Goal: Information Seeking & Learning: Learn about a topic

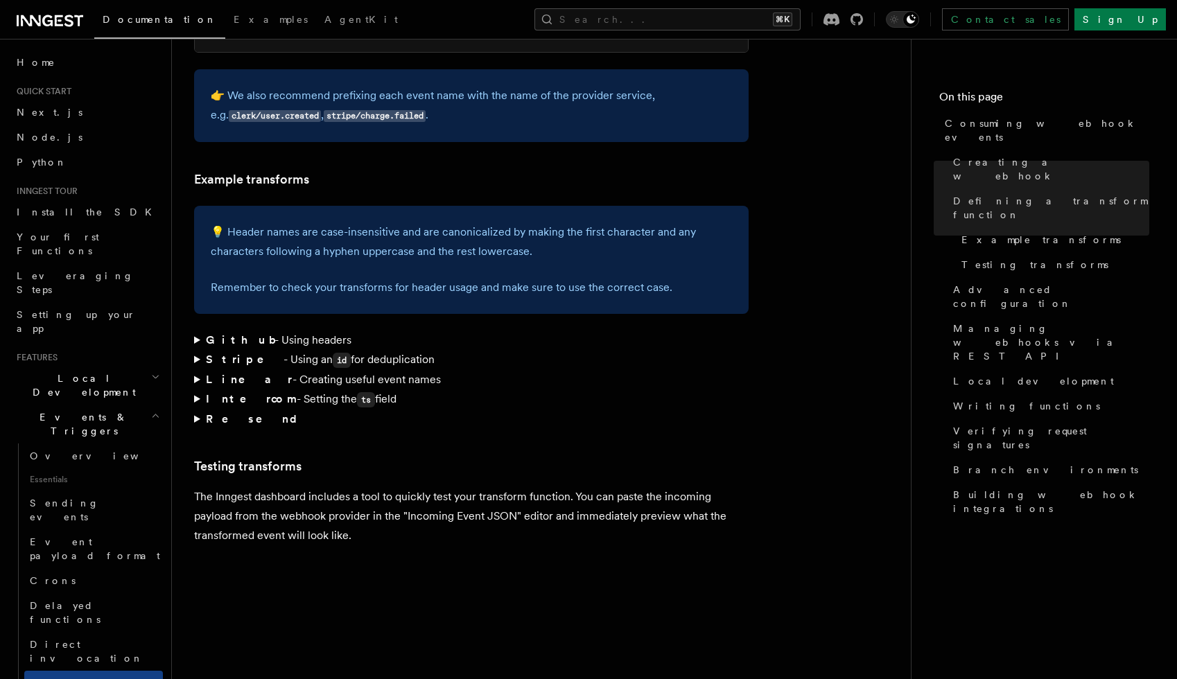
scroll to position [1988, 0]
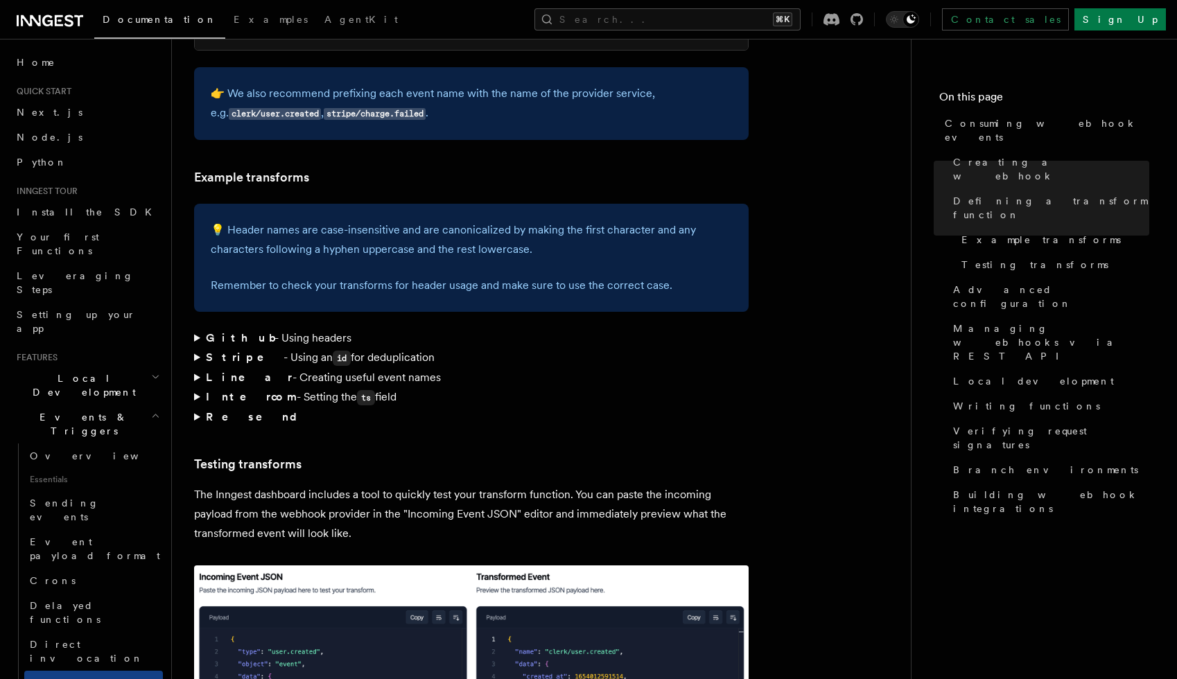
click at [195, 368] on summary "Linear - Creating useful event names" at bounding box center [471, 377] width 554 height 19
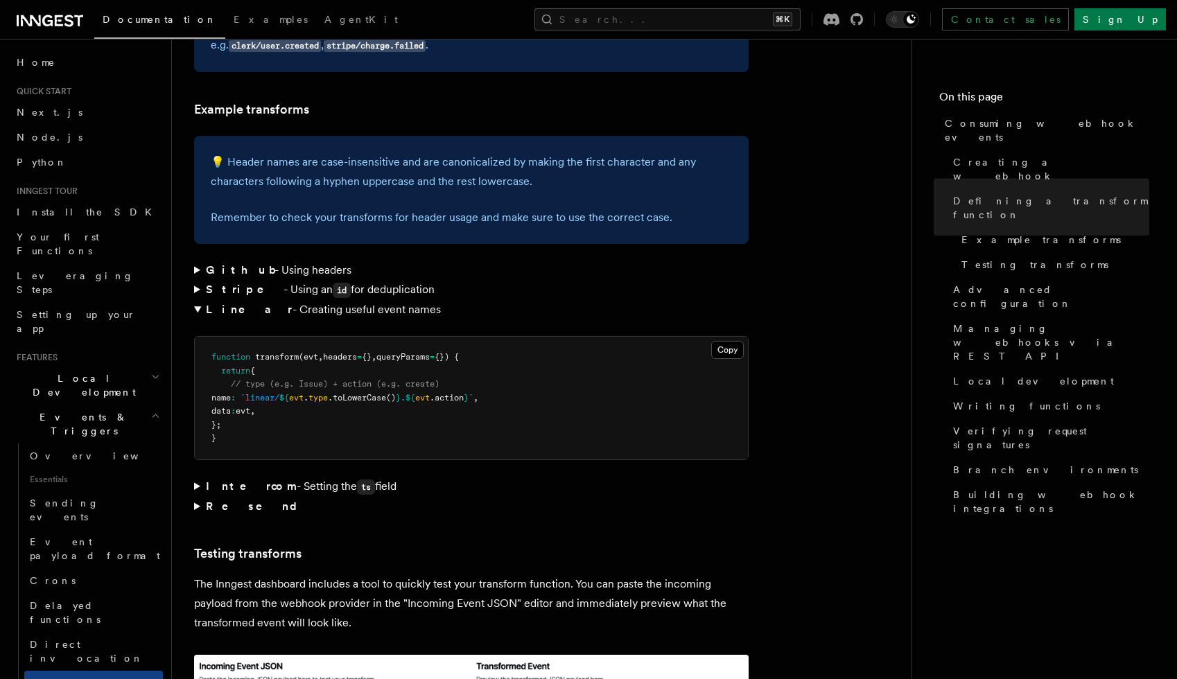
scroll to position [2109, 0]
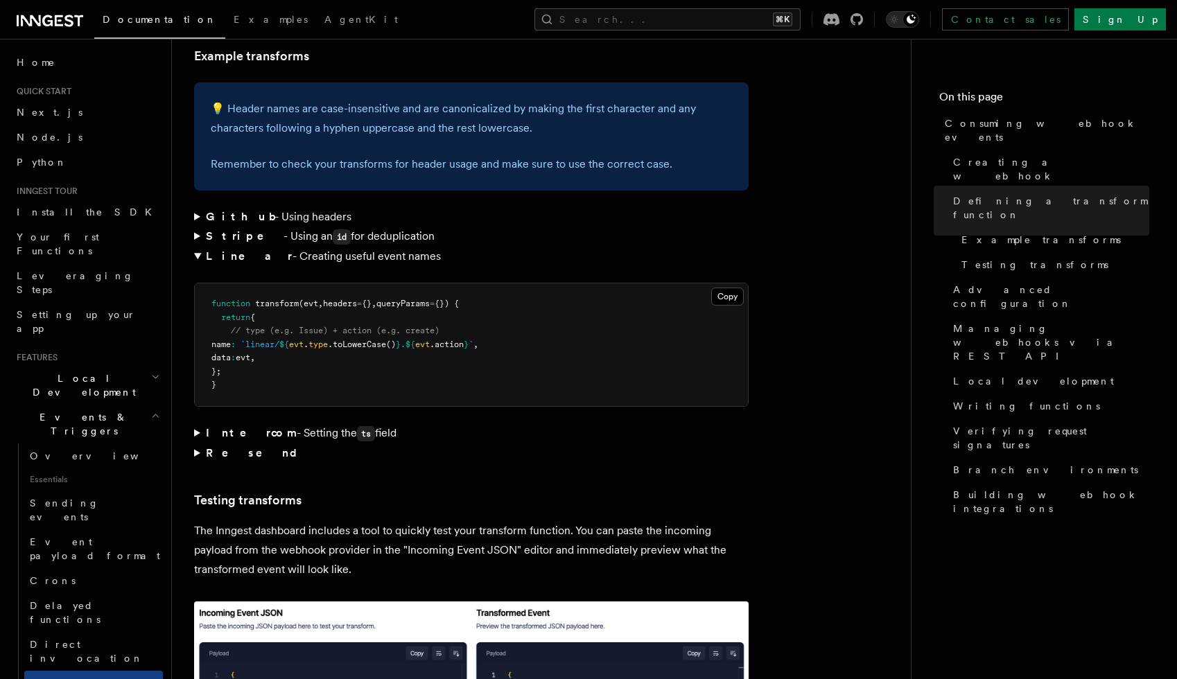
click at [198, 443] on summary "Resend" at bounding box center [471, 452] width 554 height 19
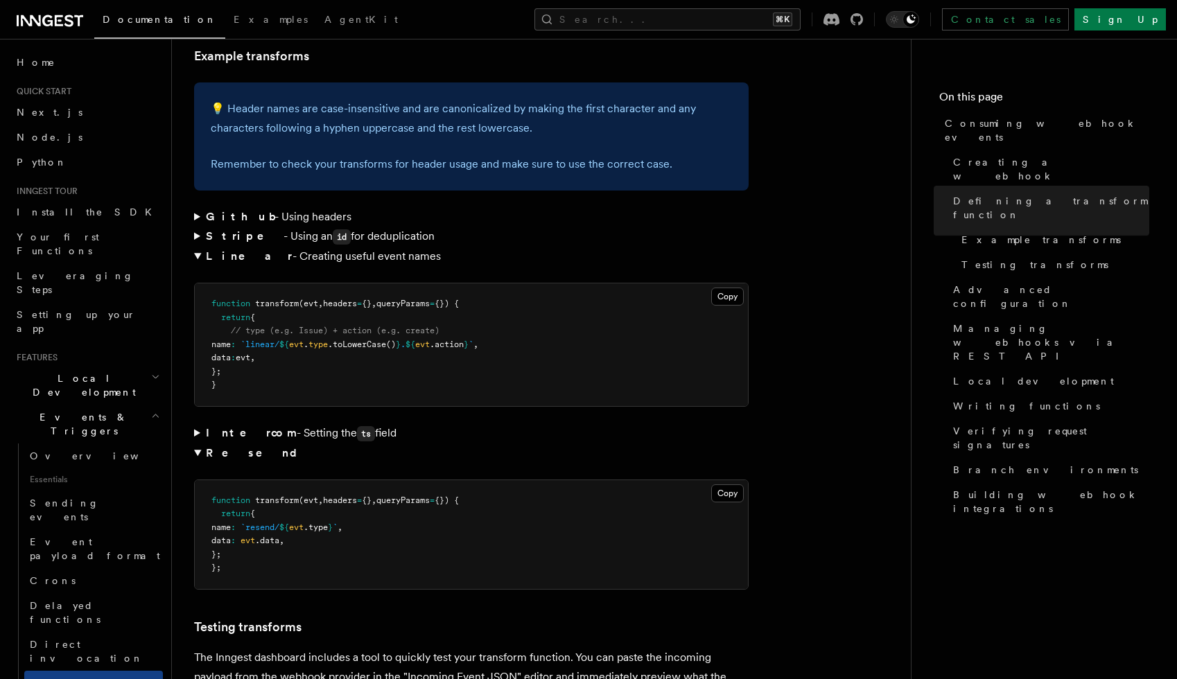
click at [197, 423] on summary "Intercom - Setting the ts field" at bounding box center [471, 433] width 554 height 20
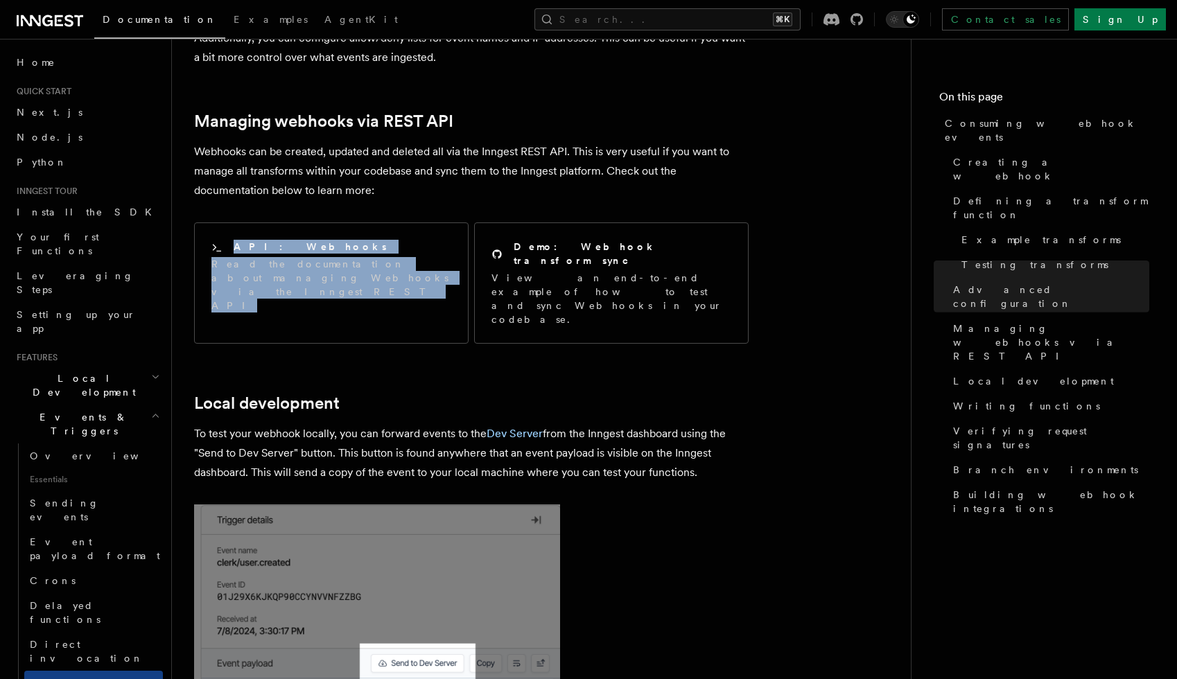
scroll to position [3515, 0]
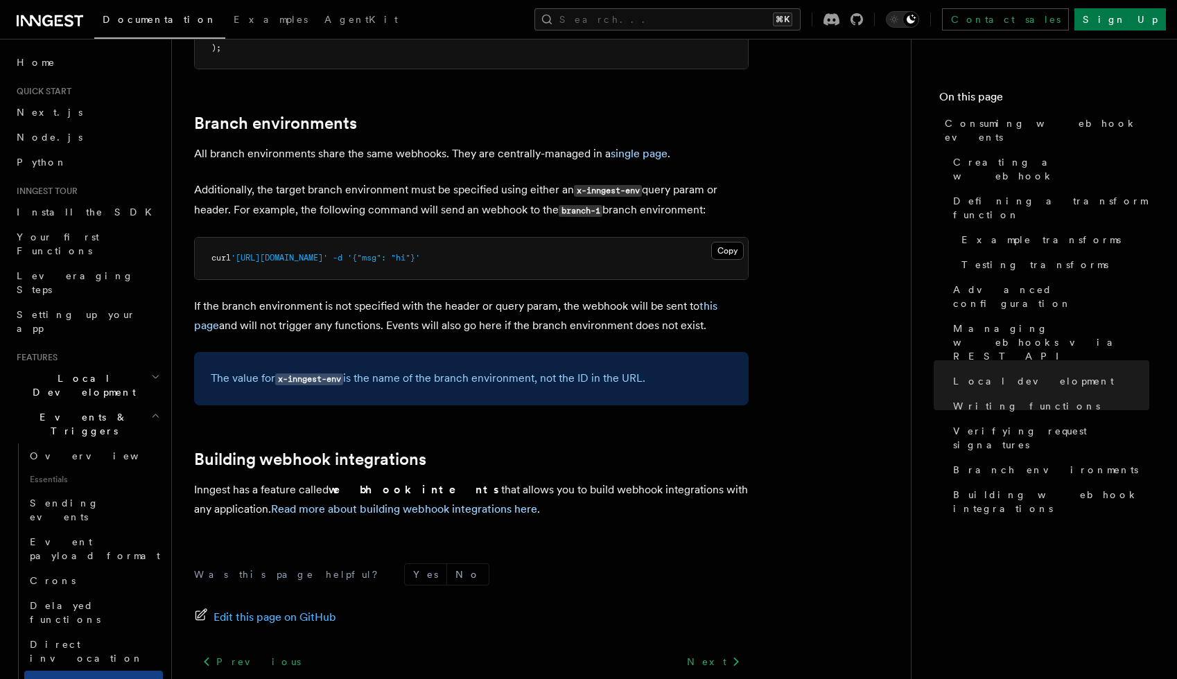
scroll to position [5071, 0]
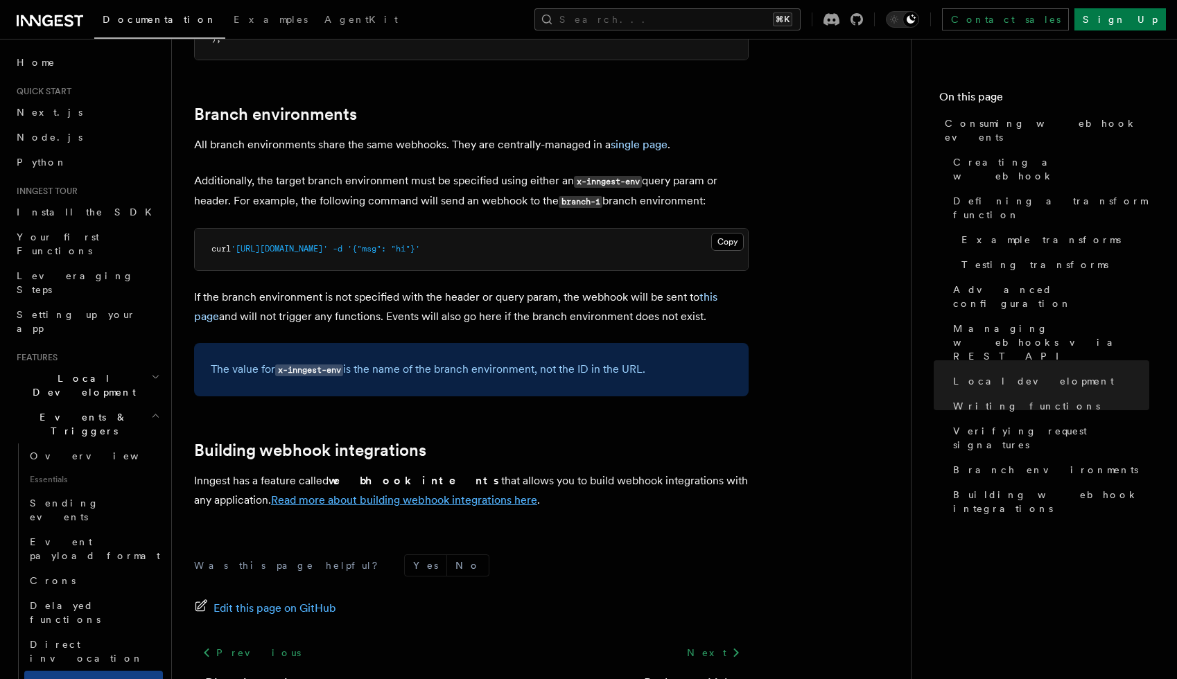
click at [392, 493] on link "Read more about building webhook integrations here" at bounding box center [404, 499] width 266 height 13
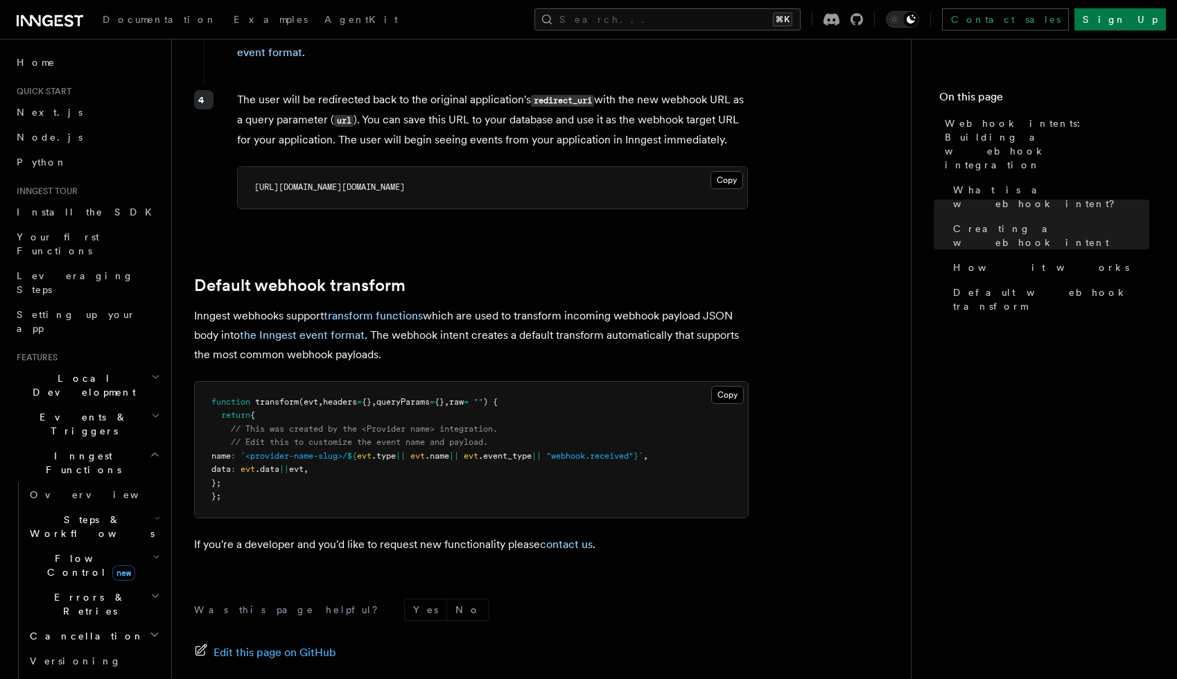
scroll to position [1457, 0]
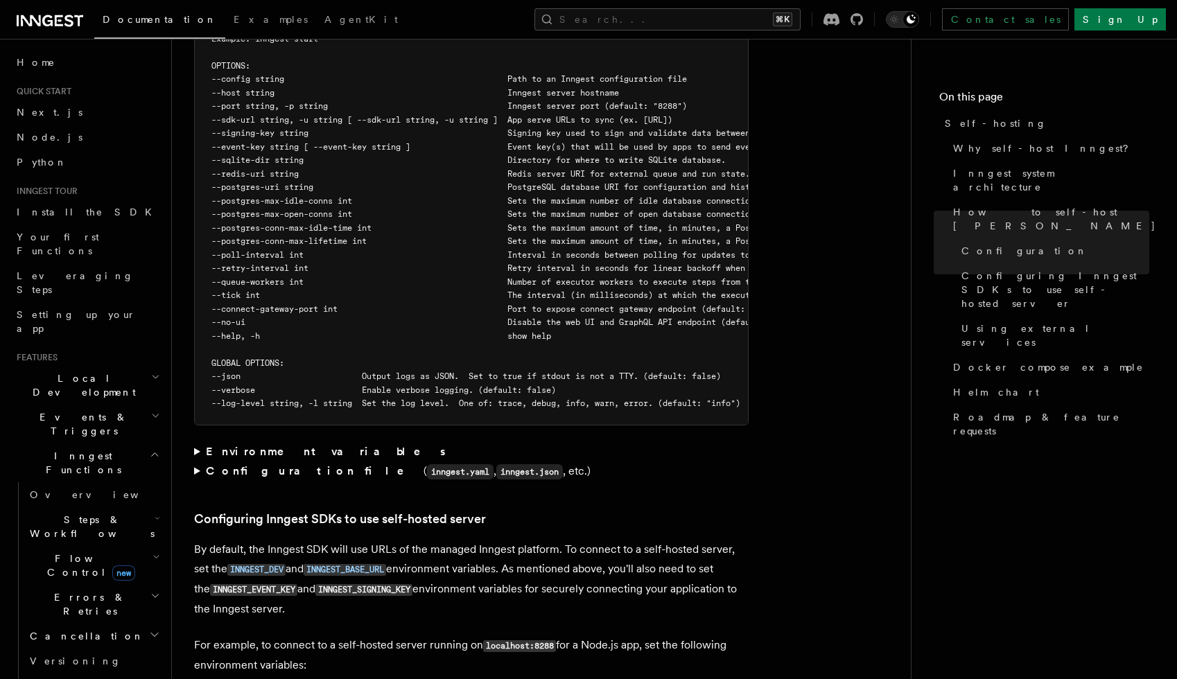
scroll to position [2587, 0]
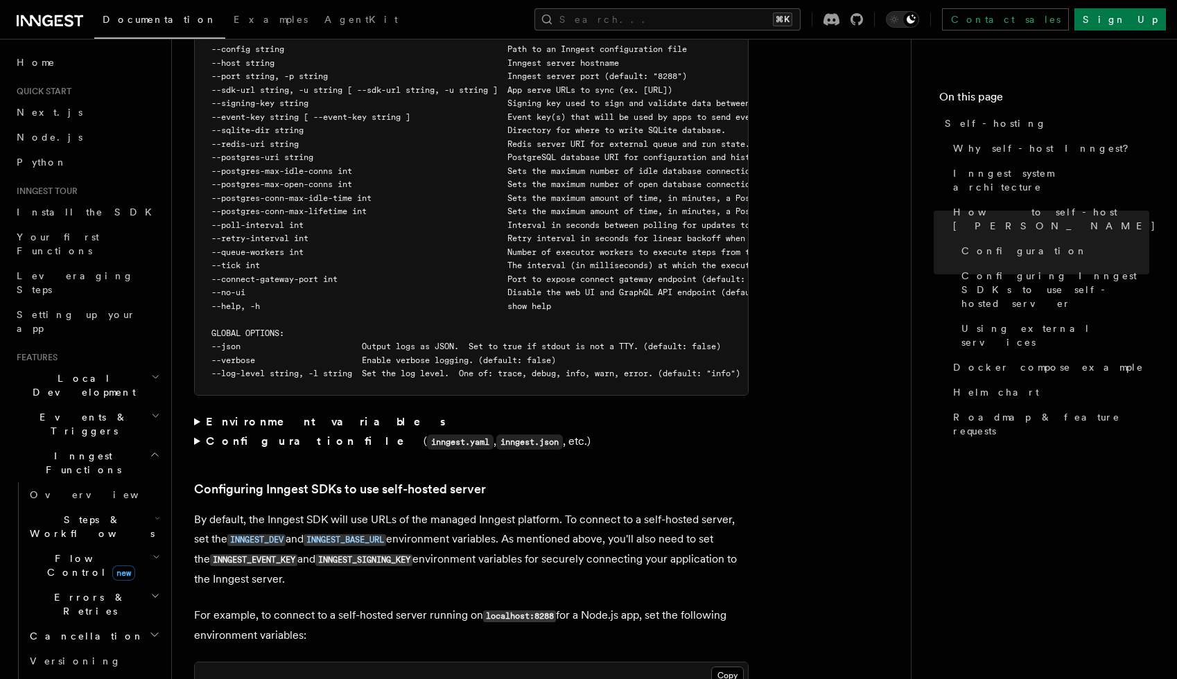
click at [195, 412] on summary "Environment variables" at bounding box center [471, 421] width 554 height 19
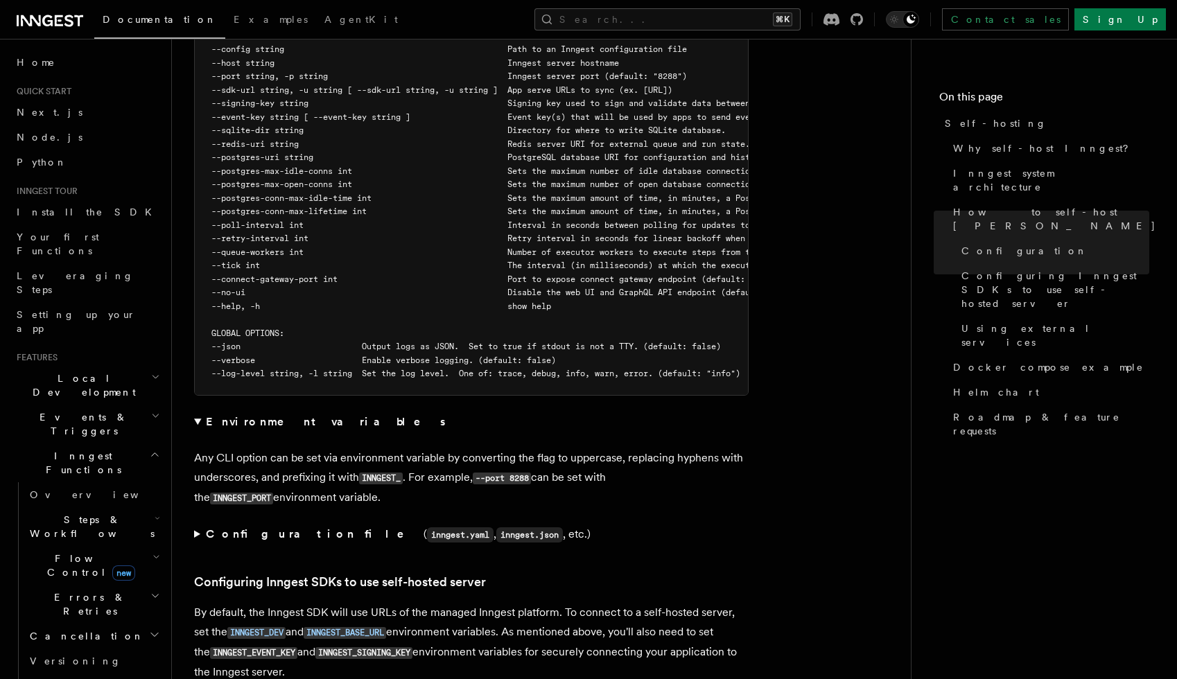
click at [195, 412] on summary "Environment variables" at bounding box center [471, 421] width 554 height 19
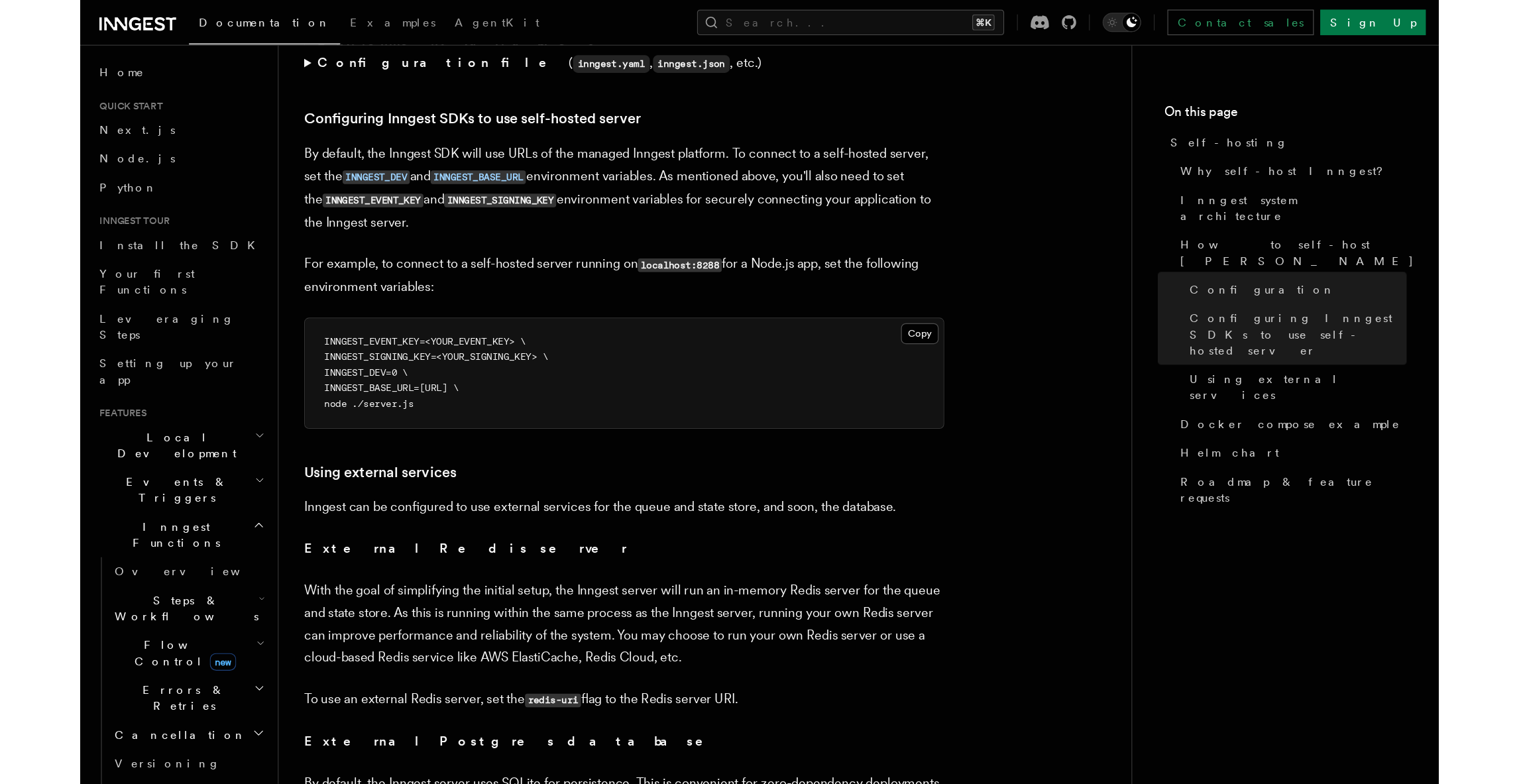
scroll to position [2827, 0]
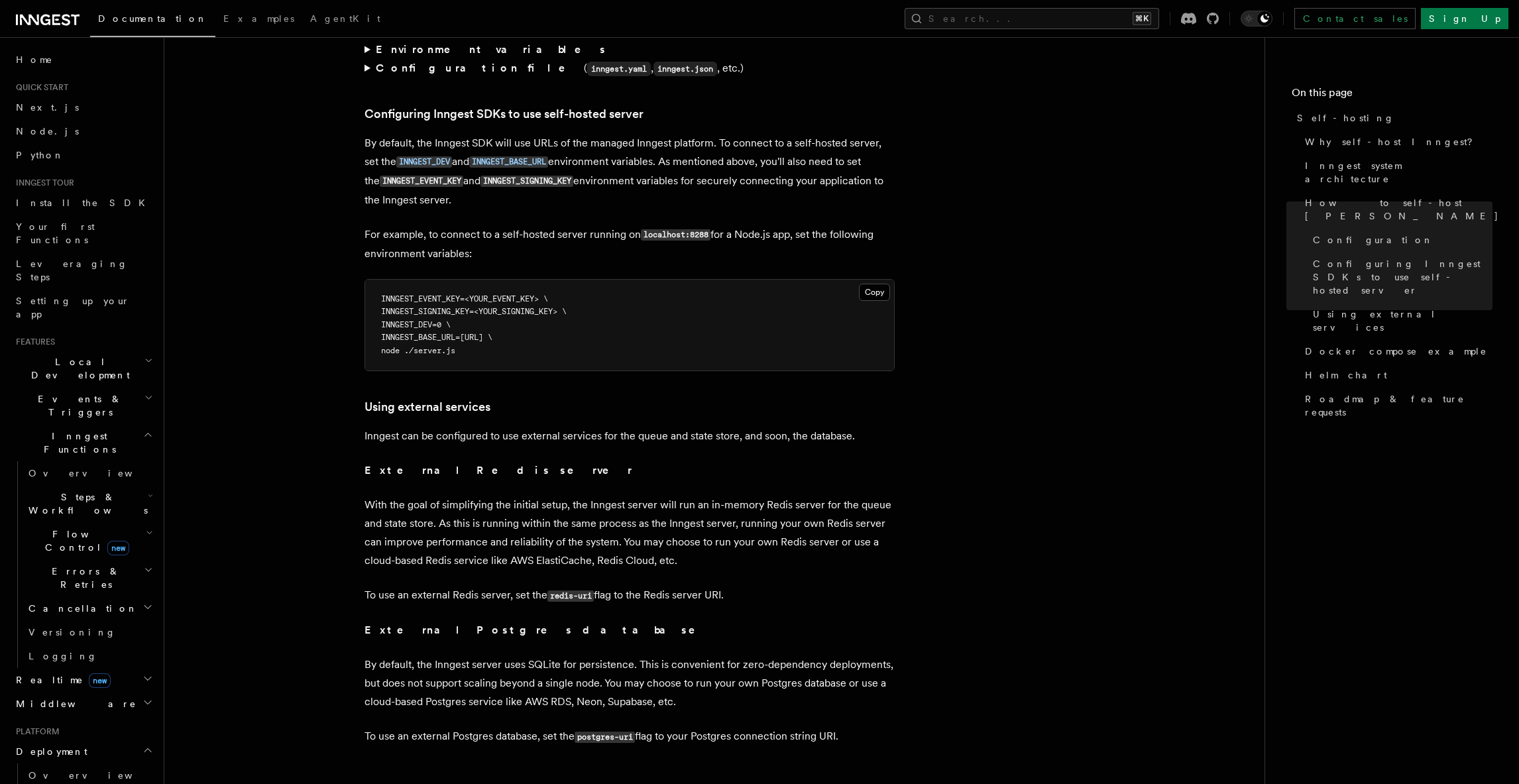
click at [935, 423] on article "Platform Deployment Self-hosting Self-hosting support for Inngest is supported …" at bounding box center [715, 62] width 1058 height 5663
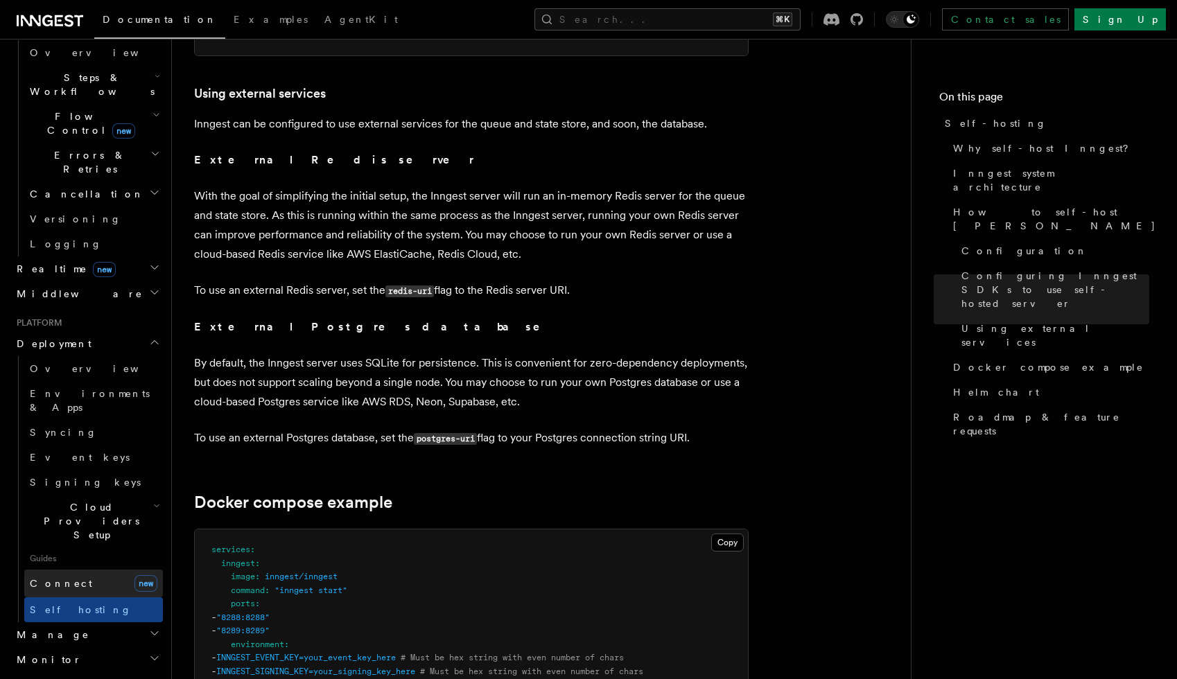
scroll to position [3291, 0]
click at [101, 570] on link "Connect new" at bounding box center [93, 584] width 139 height 28
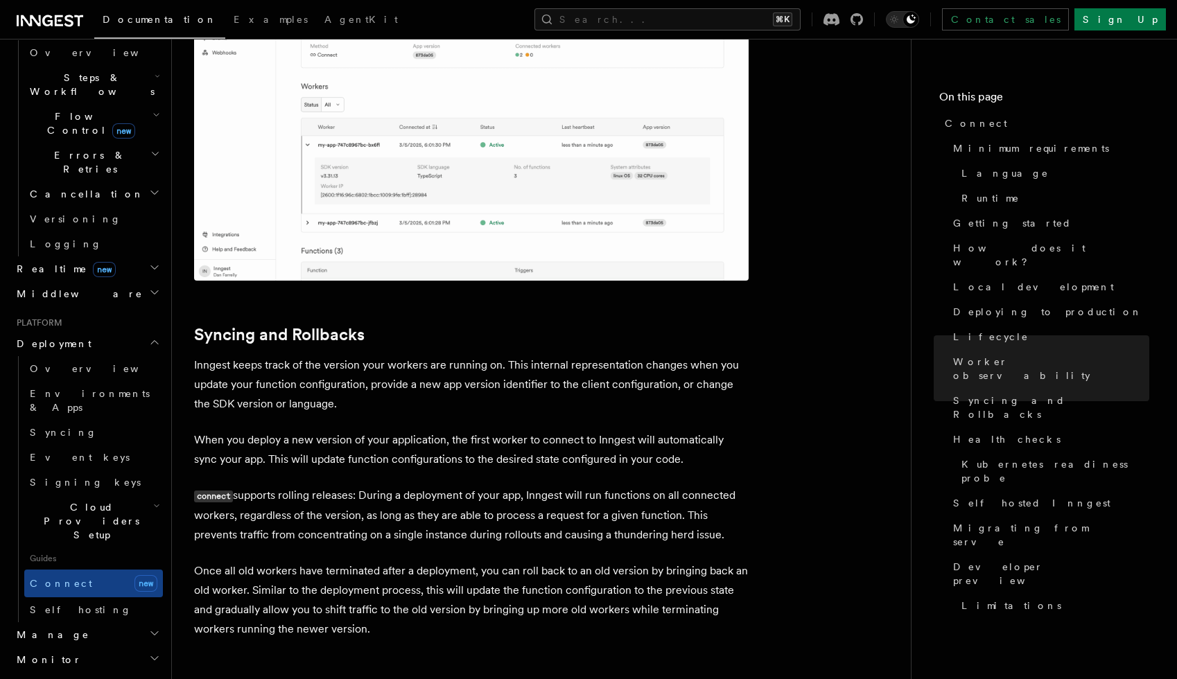
scroll to position [5330, 0]
